Goal: Find specific page/section: Find specific page/section

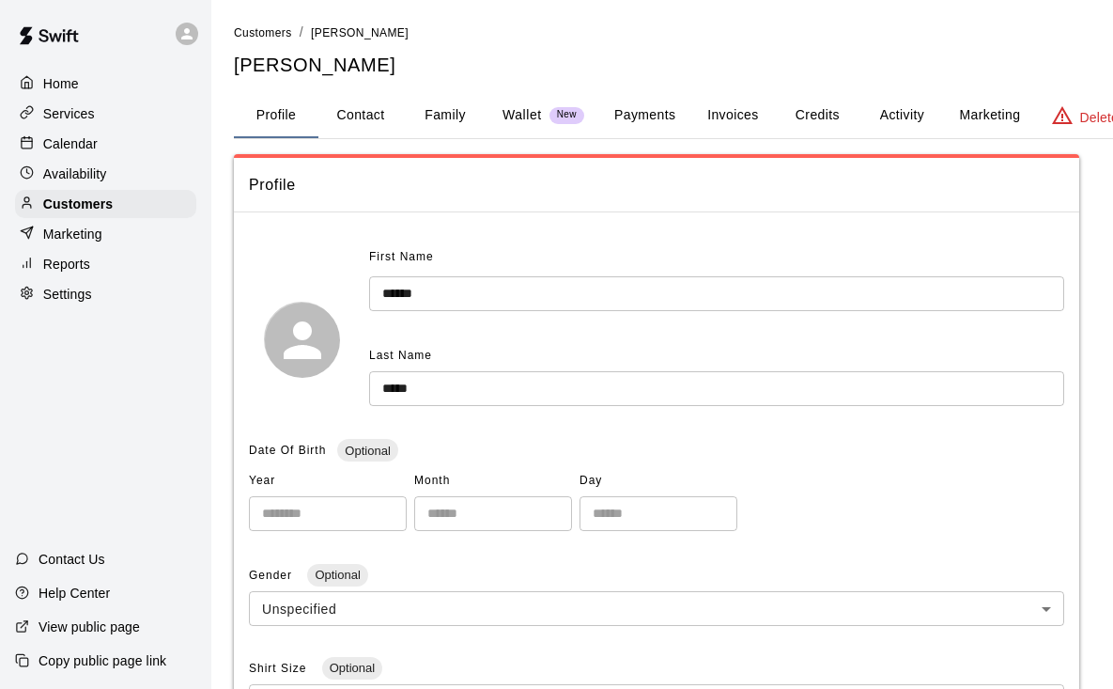
click at [270, 111] on button "Profile" at bounding box center [276, 115] width 85 height 45
click at [144, 203] on div "Customers" at bounding box center [105, 204] width 181 height 28
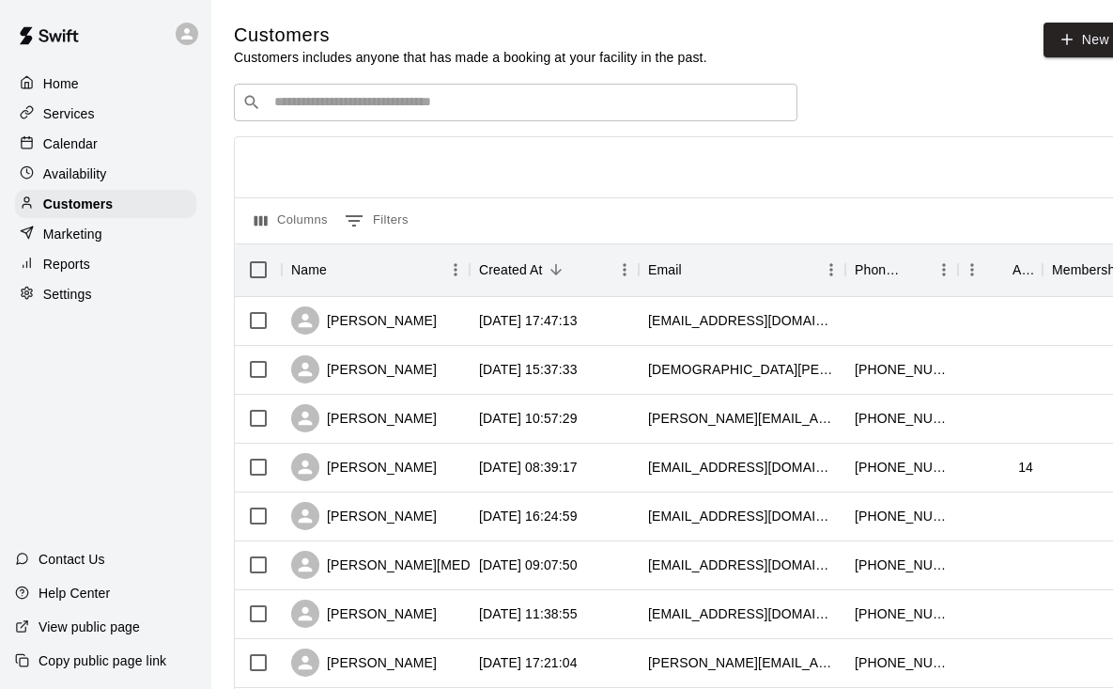
click at [524, 104] on input "Search customers by name or email" at bounding box center [529, 102] width 520 height 19
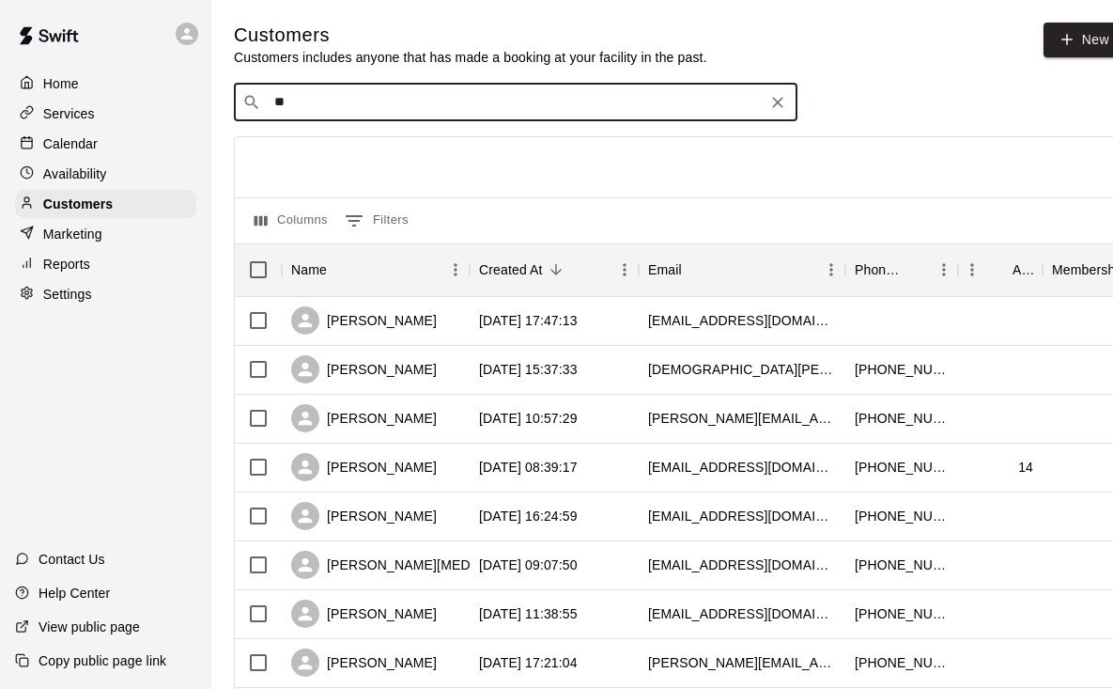
type input "*"
